Goal: Check status: Check status

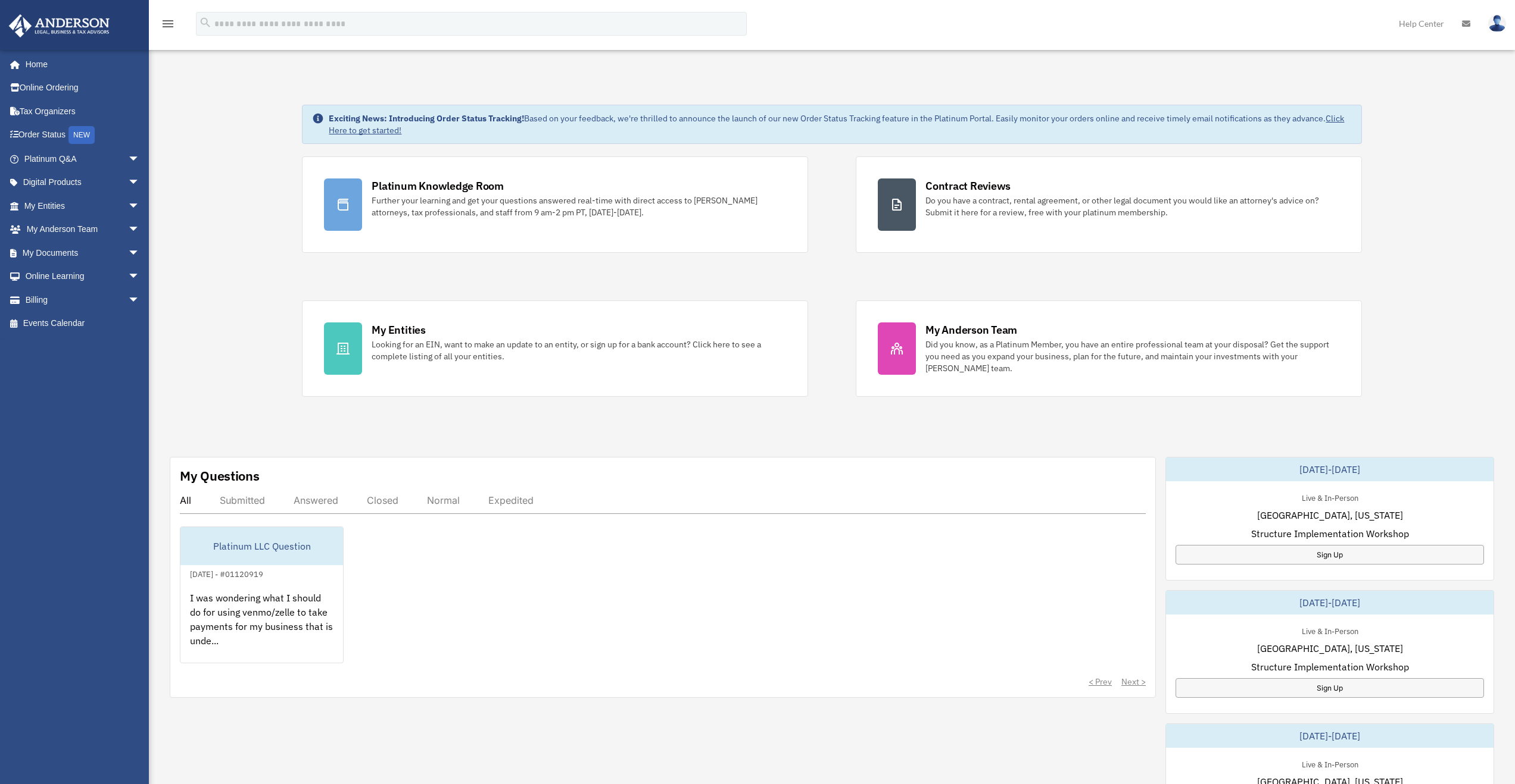
click at [223, 267] on div "Exciting News: Introducing Order Status Tracking! Based on your feedback, we're…" at bounding box center [832, 609] width 1384 height 1069
click at [419, 453] on div "Exciting News: Introducing Order Status Tracking! Based on your feedback, we're…" at bounding box center [832, 609] width 1384 height 1069
click at [384, 503] on div "Closed" at bounding box center [382, 500] width 32 height 12
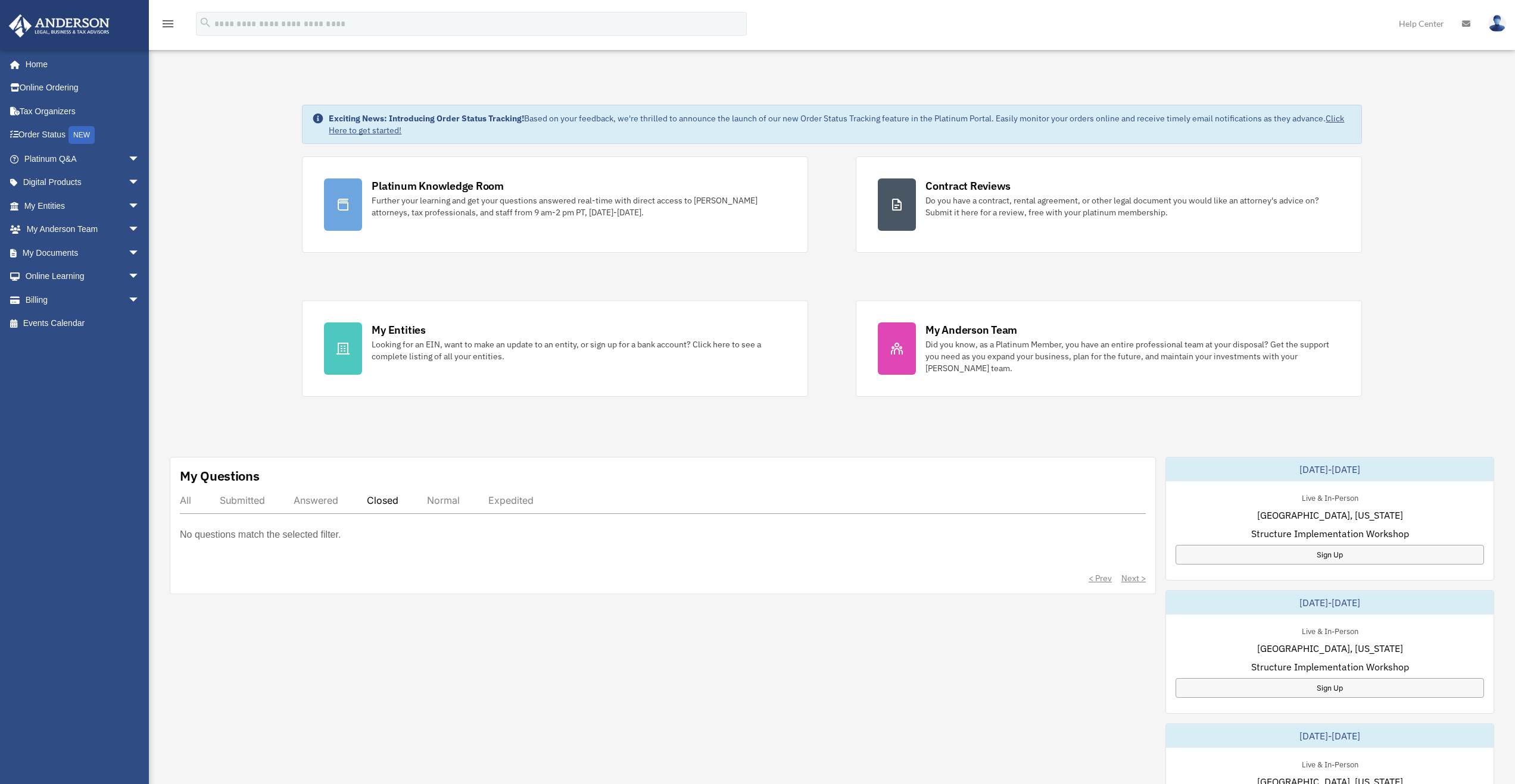
click at [203, 498] on div "All Submitted Answered Closed Normal Expedited" at bounding box center [662, 504] width 966 height 20
click at [197, 499] on div "All Submitted Answered Closed Normal Expedited" at bounding box center [662, 504] width 966 height 20
click at [188, 502] on div "All" at bounding box center [185, 500] width 11 height 12
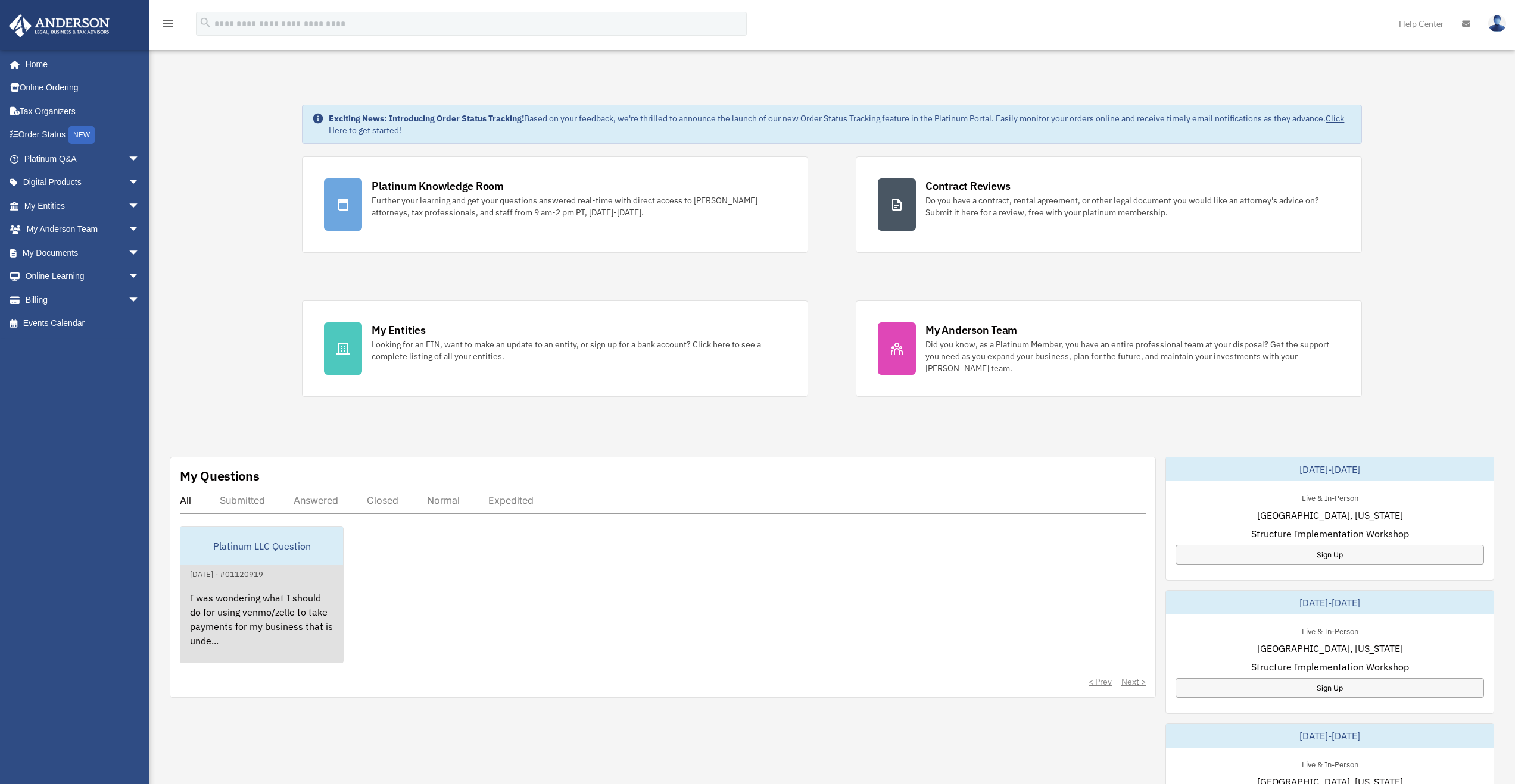
click at [292, 580] on link "Platinum LLC Question [DATE] - #01120919 I was wondering what I should do for u…" at bounding box center [261, 595] width 163 height 137
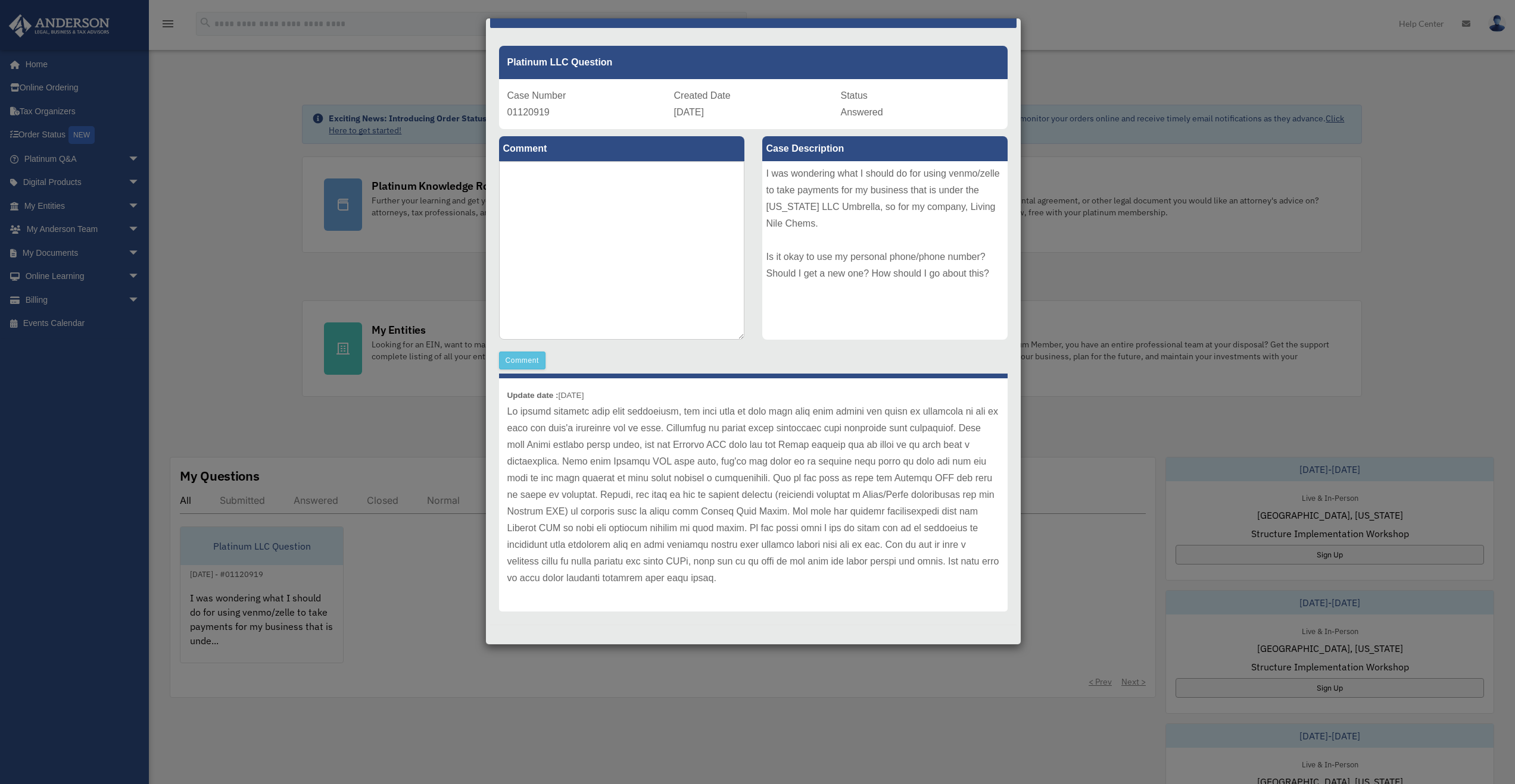
scroll to position [32, 0]
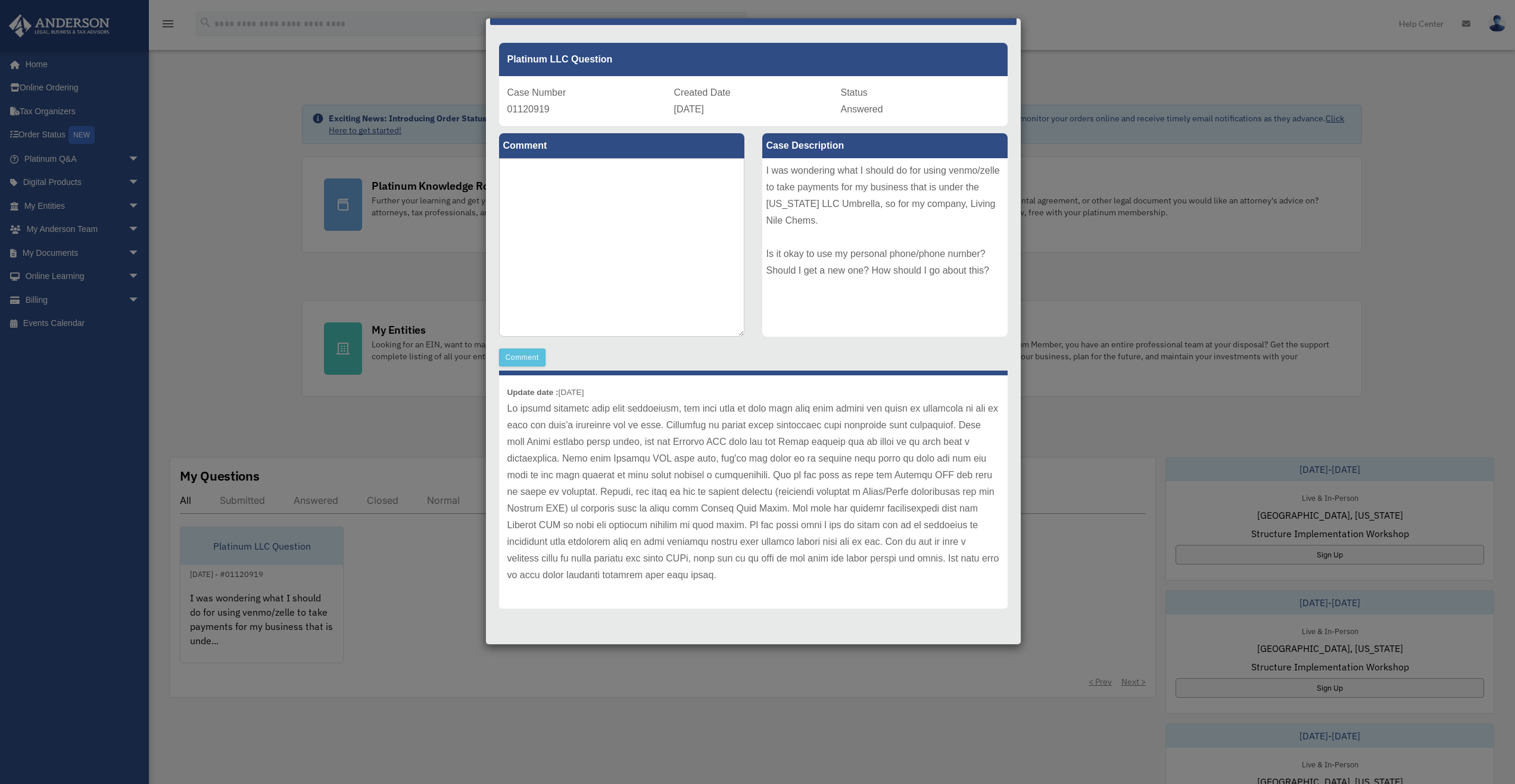
click at [348, 435] on div "Case Detail × Platinum LLC Question Case Number 01120919 Created Date [DATE] St…" at bounding box center [757, 392] width 1515 height 784
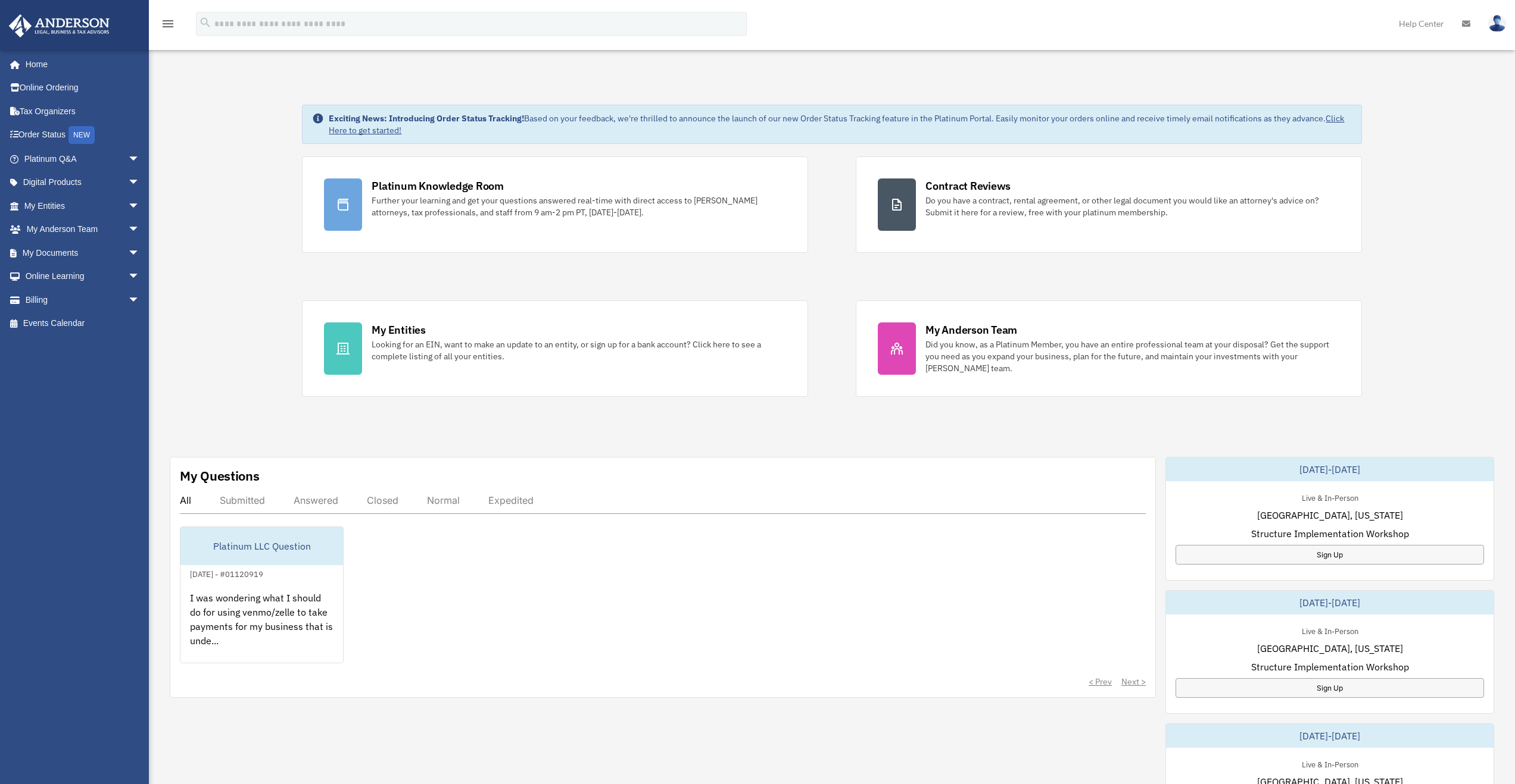
click at [485, 98] on div "Exciting News: Introducing Order Status Tracking! Based on your feedback, we're…" at bounding box center [832, 609] width 1384 height 1069
click at [518, 256] on div "Platinum Knowledge Room Further your learning and get your questions answered r…" at bounding box center [831, 276] width 1060 height 240
